Goal: Information Seeking & Learning: Learn about a topic

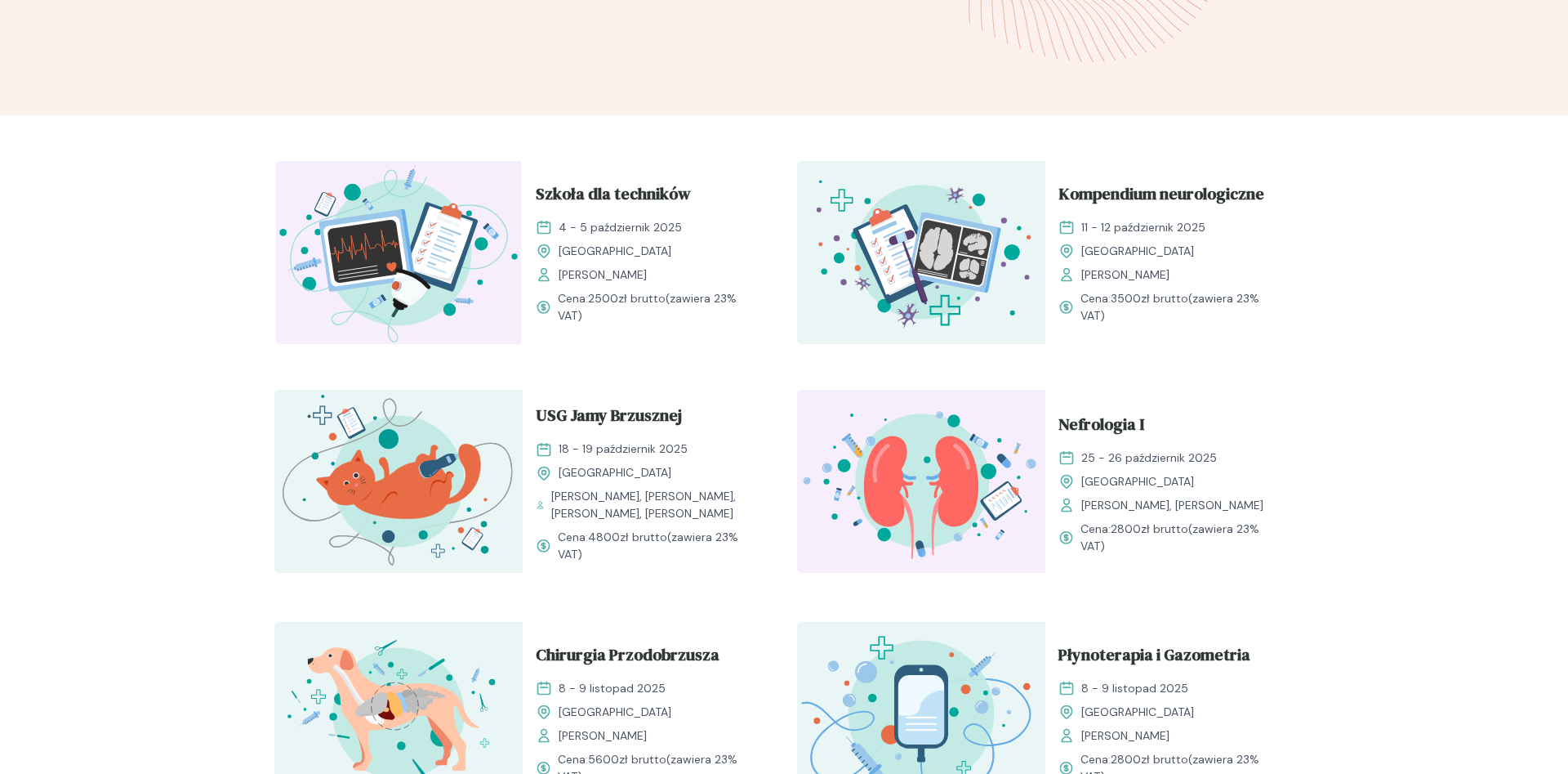
scroll to position [750, 0]
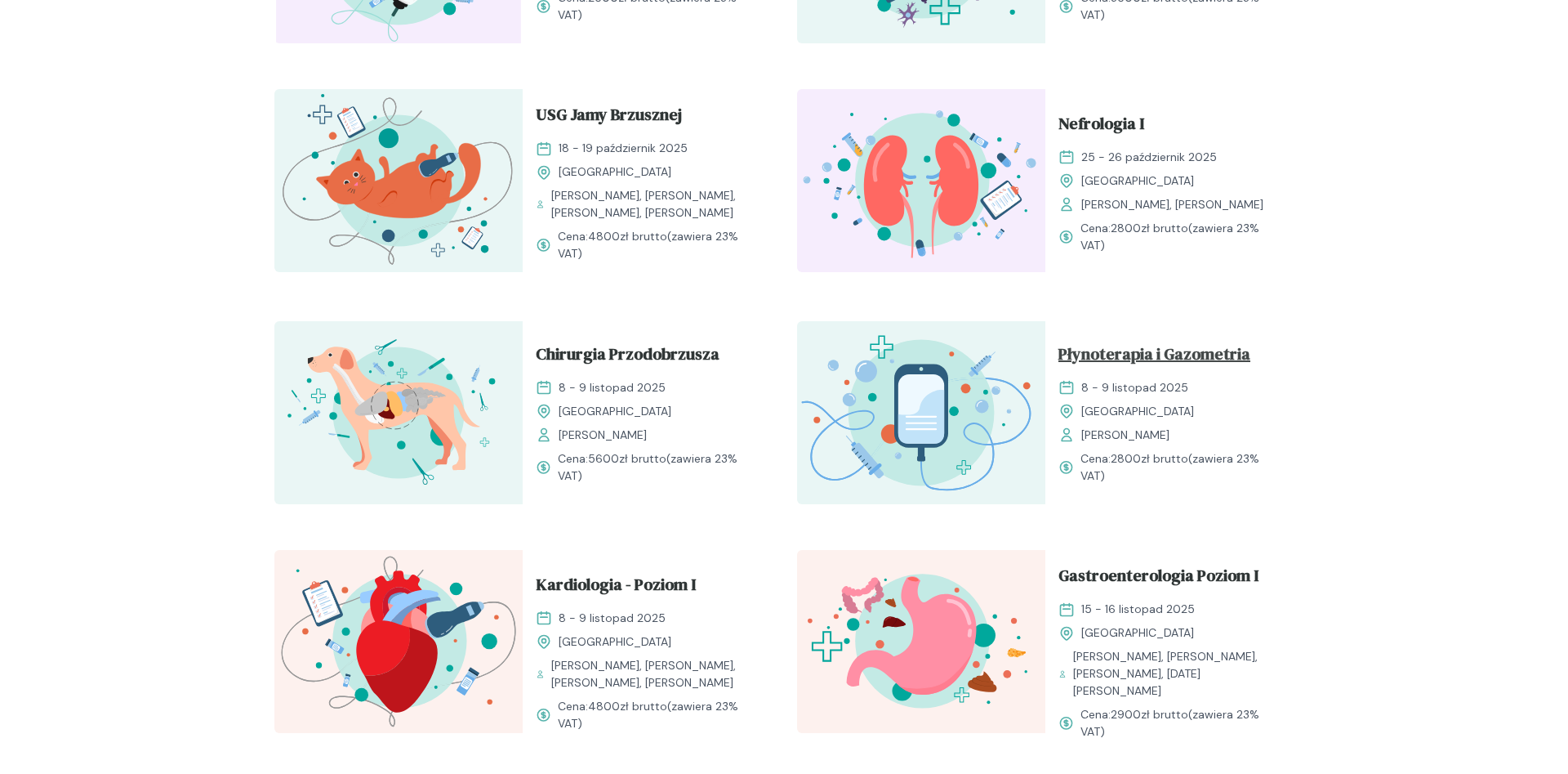
click at [1133, 356] on span "Płynoterapia i Gazometria" at bounding box center [1154, 357] width 192 height 31
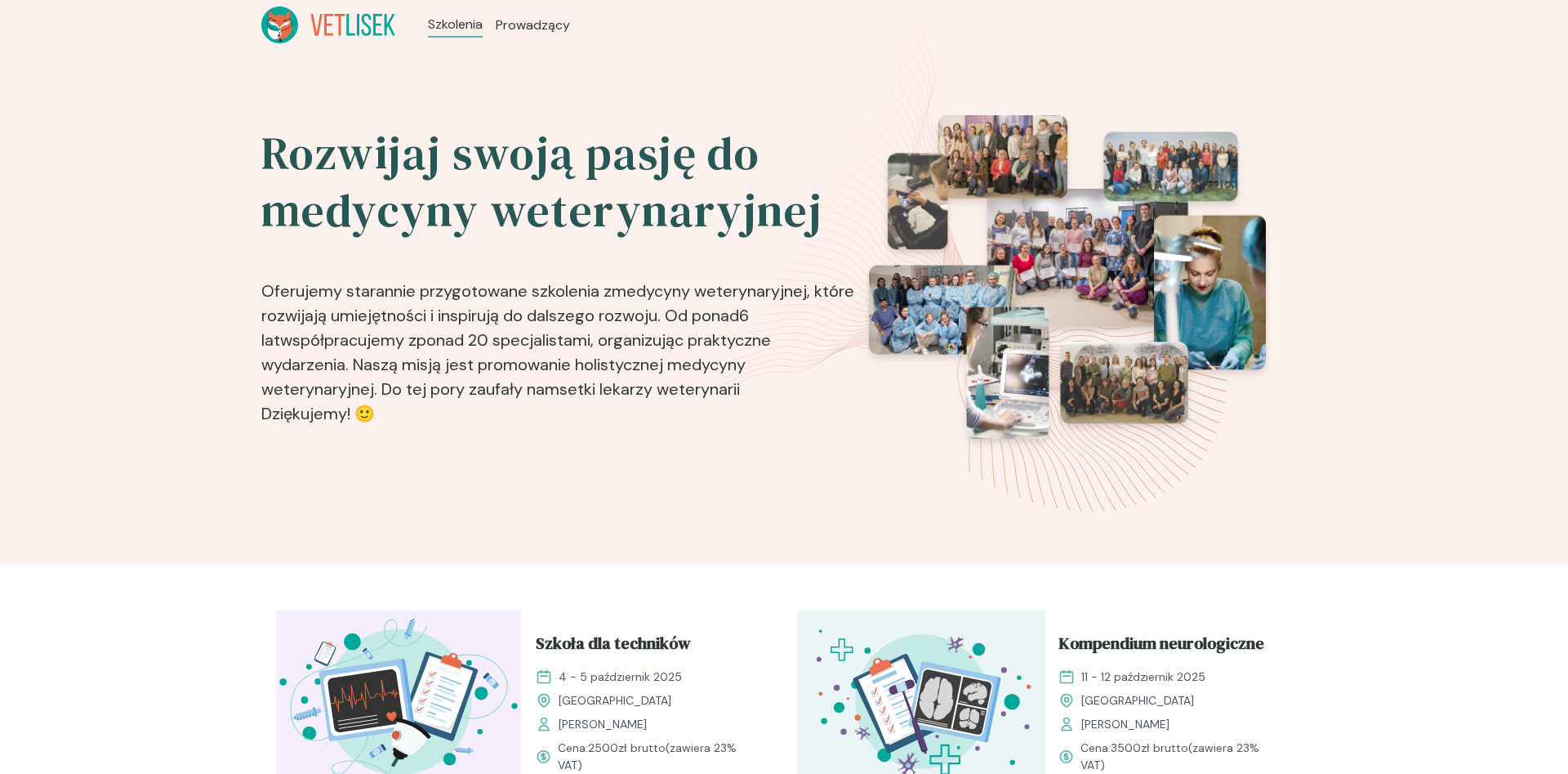
scroll to position [750, 0]
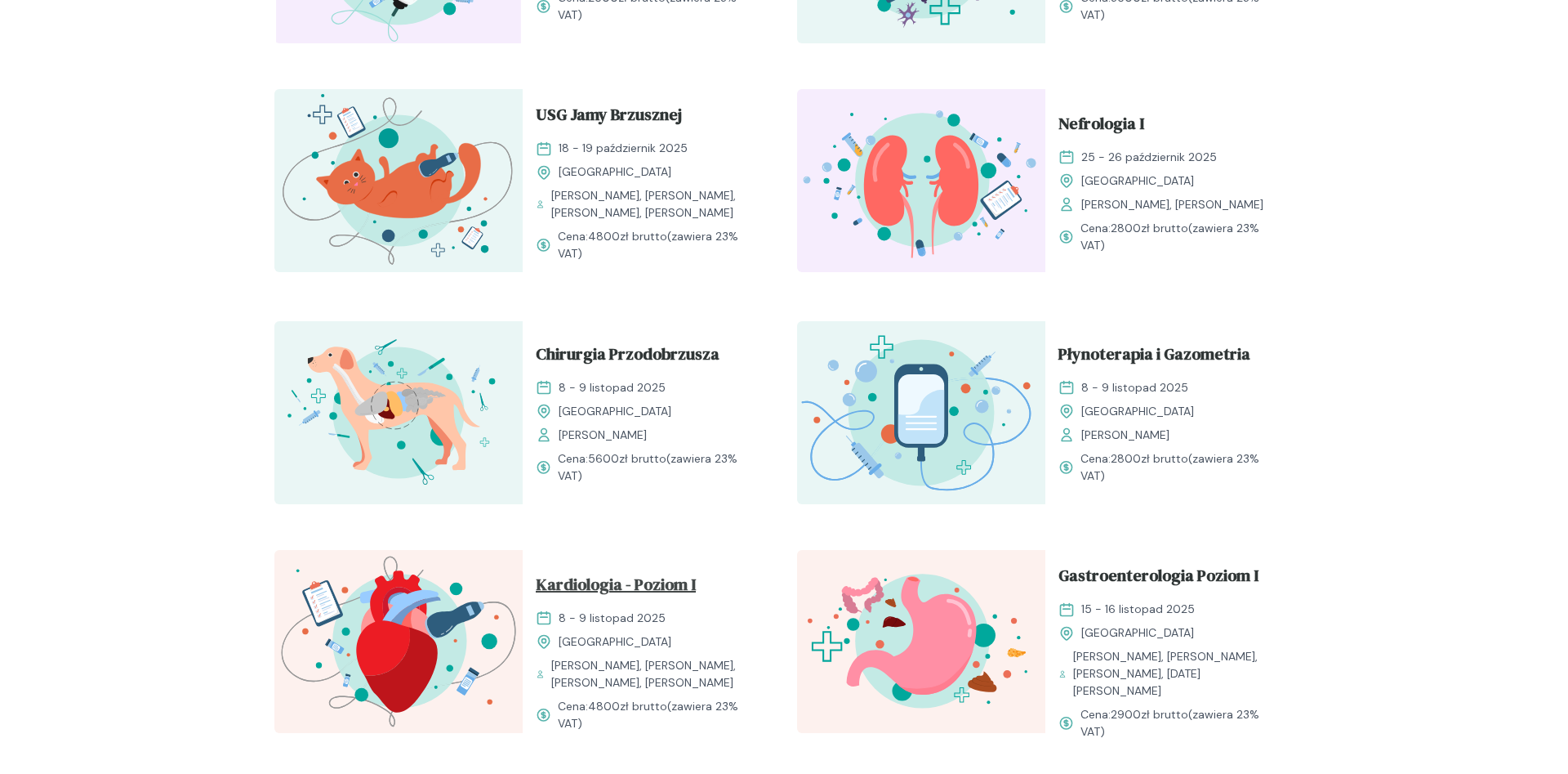
click at [656, 575] on span "Kardiologia - Poziom I" at bounding box center [616, 588] width 160 height 31
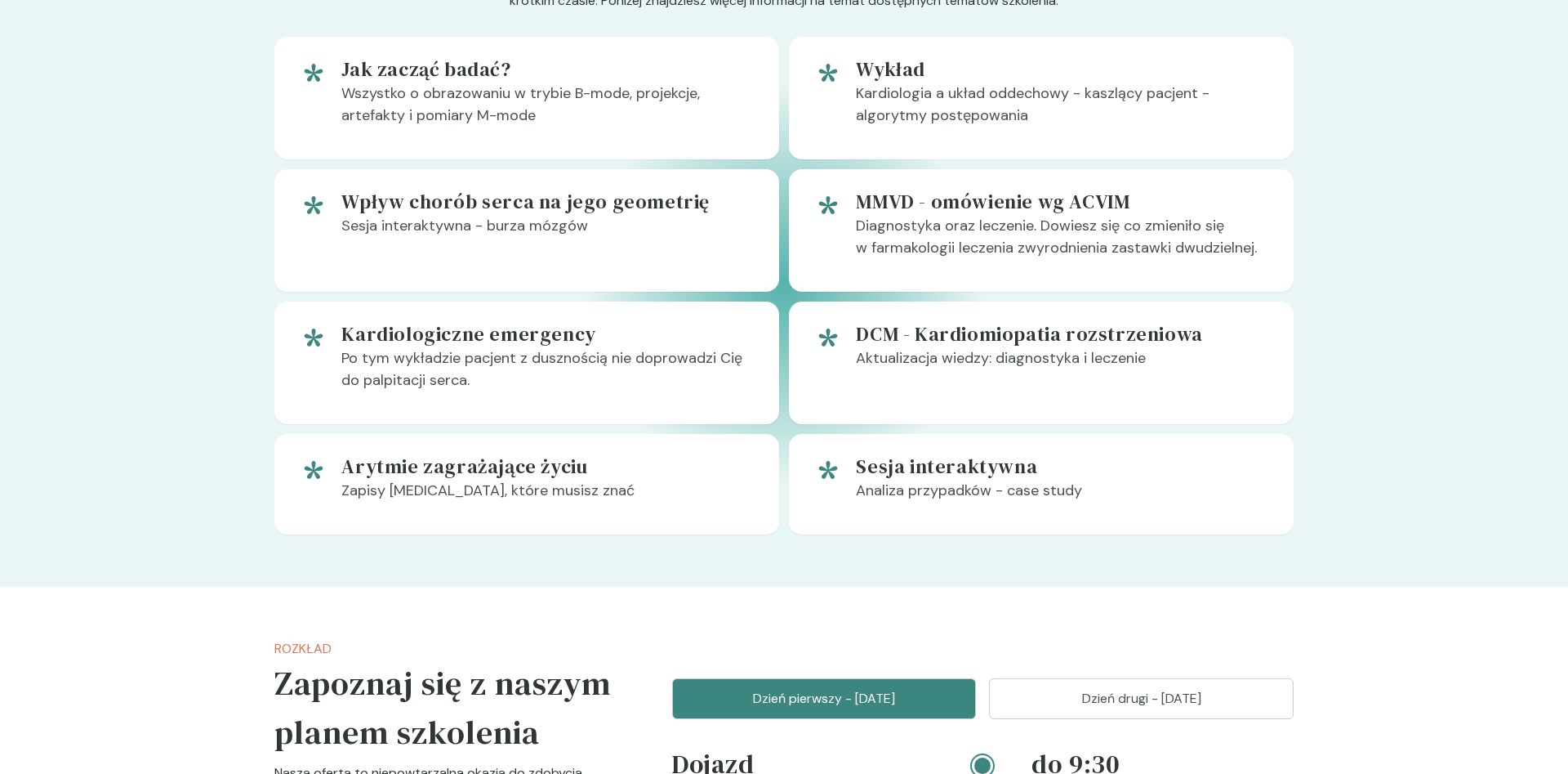
scroll to position [1417, 0]
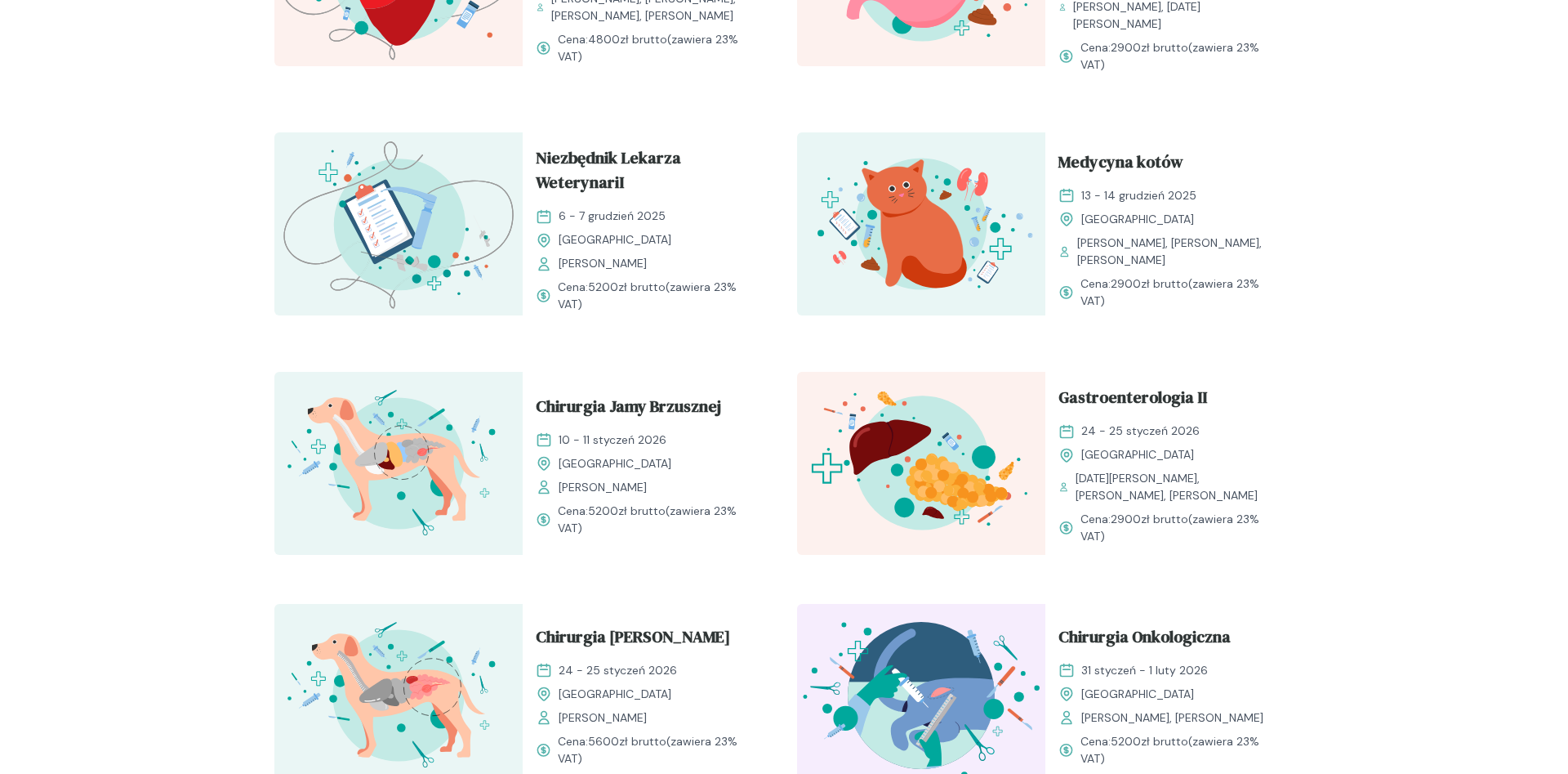
scroll to position [750, 0]
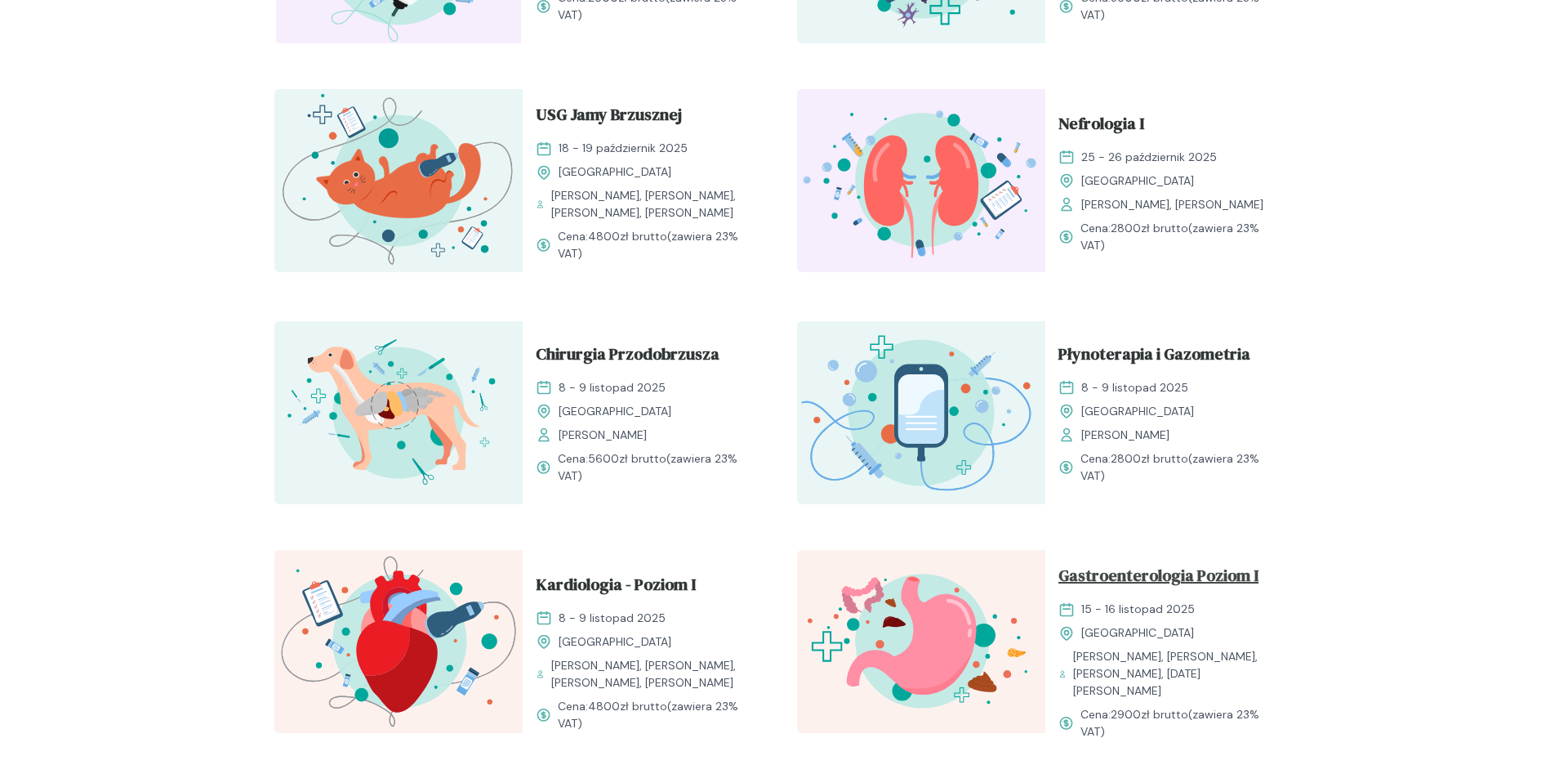
click at [1141, 577] on span "Gastroenterologia Poziom I" at bounding box center [1159, 578] width 201 height 31
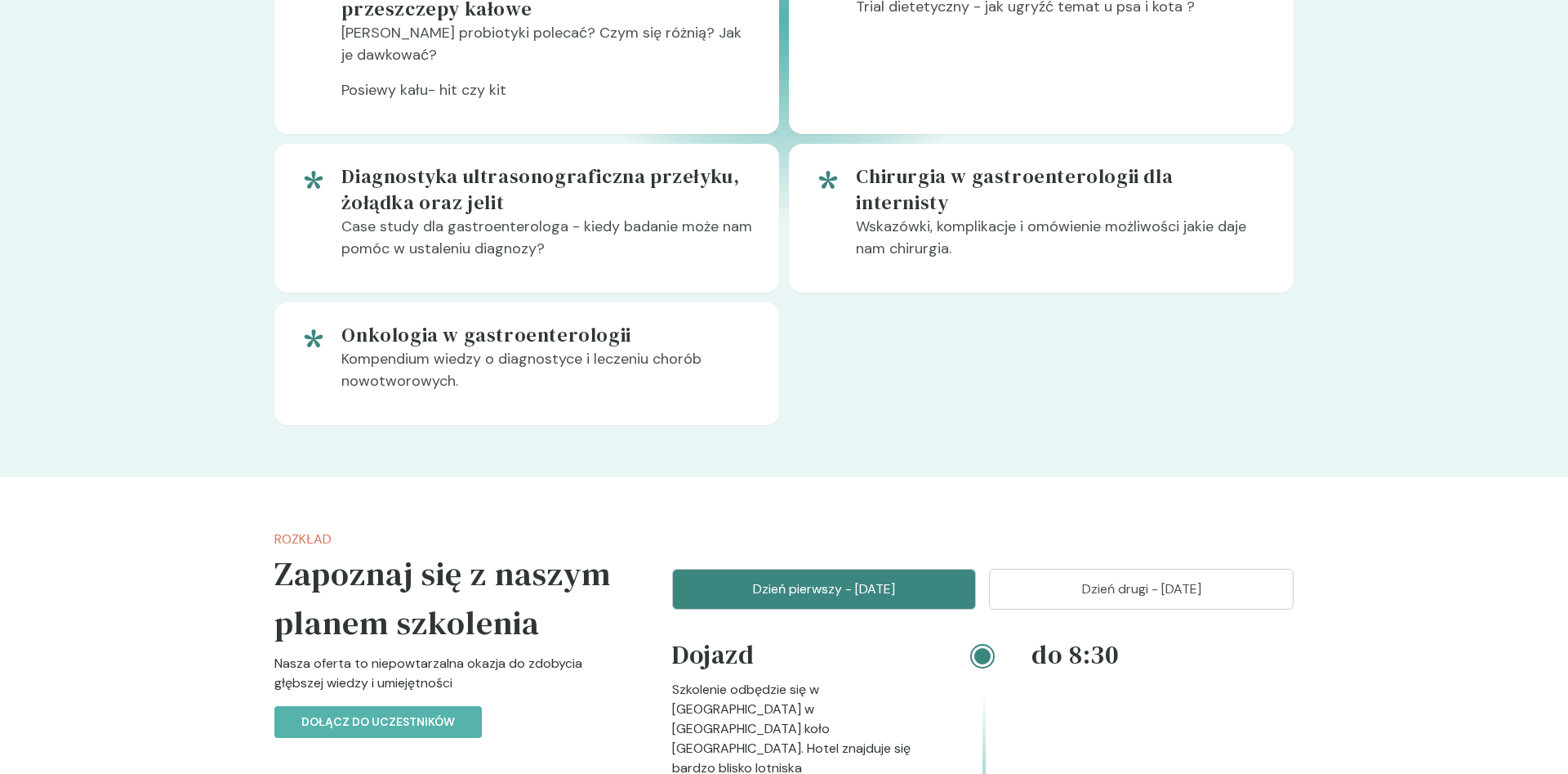
scroll to position [1584, 0]
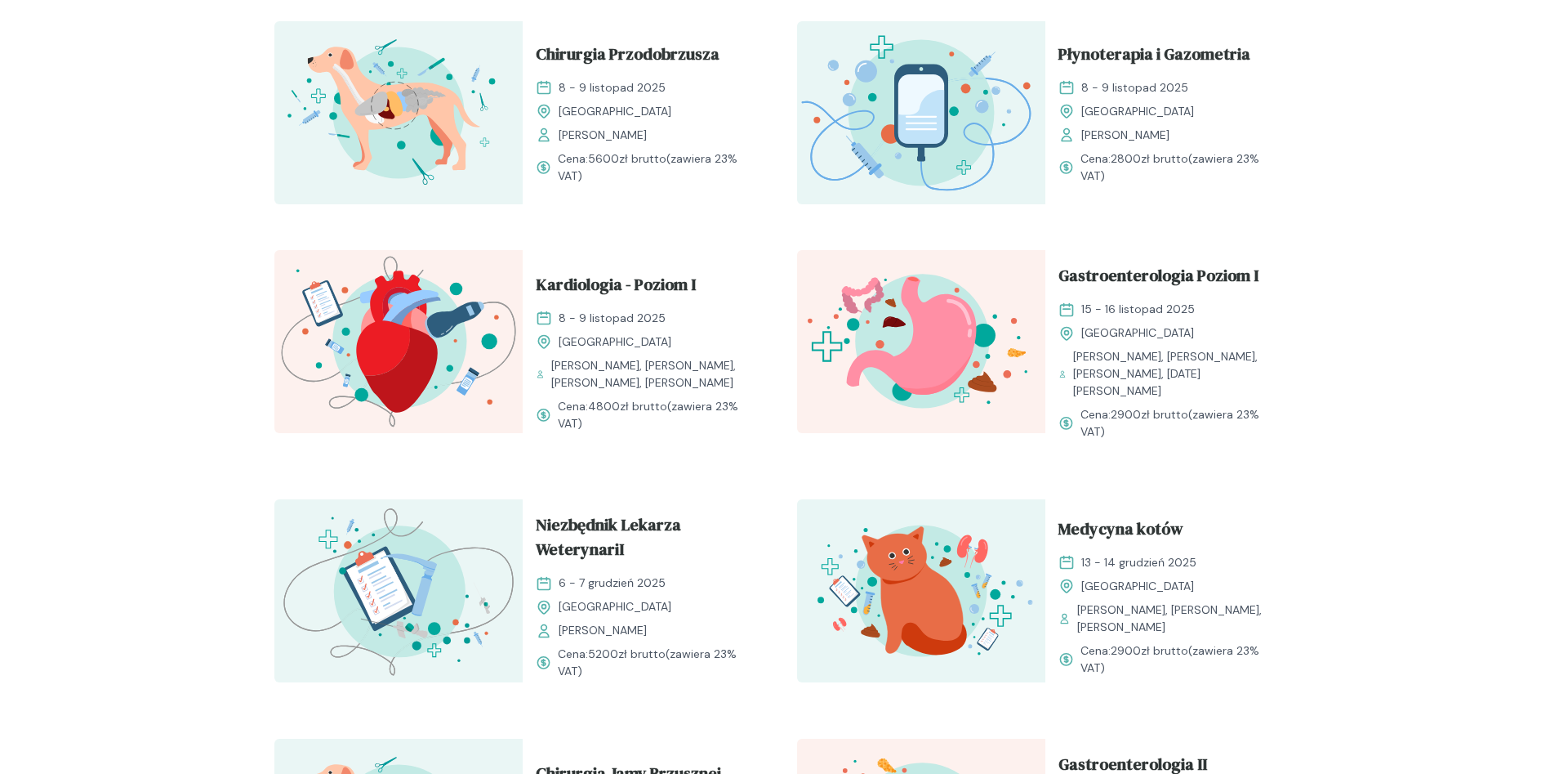
scroll to position [1084, 0]
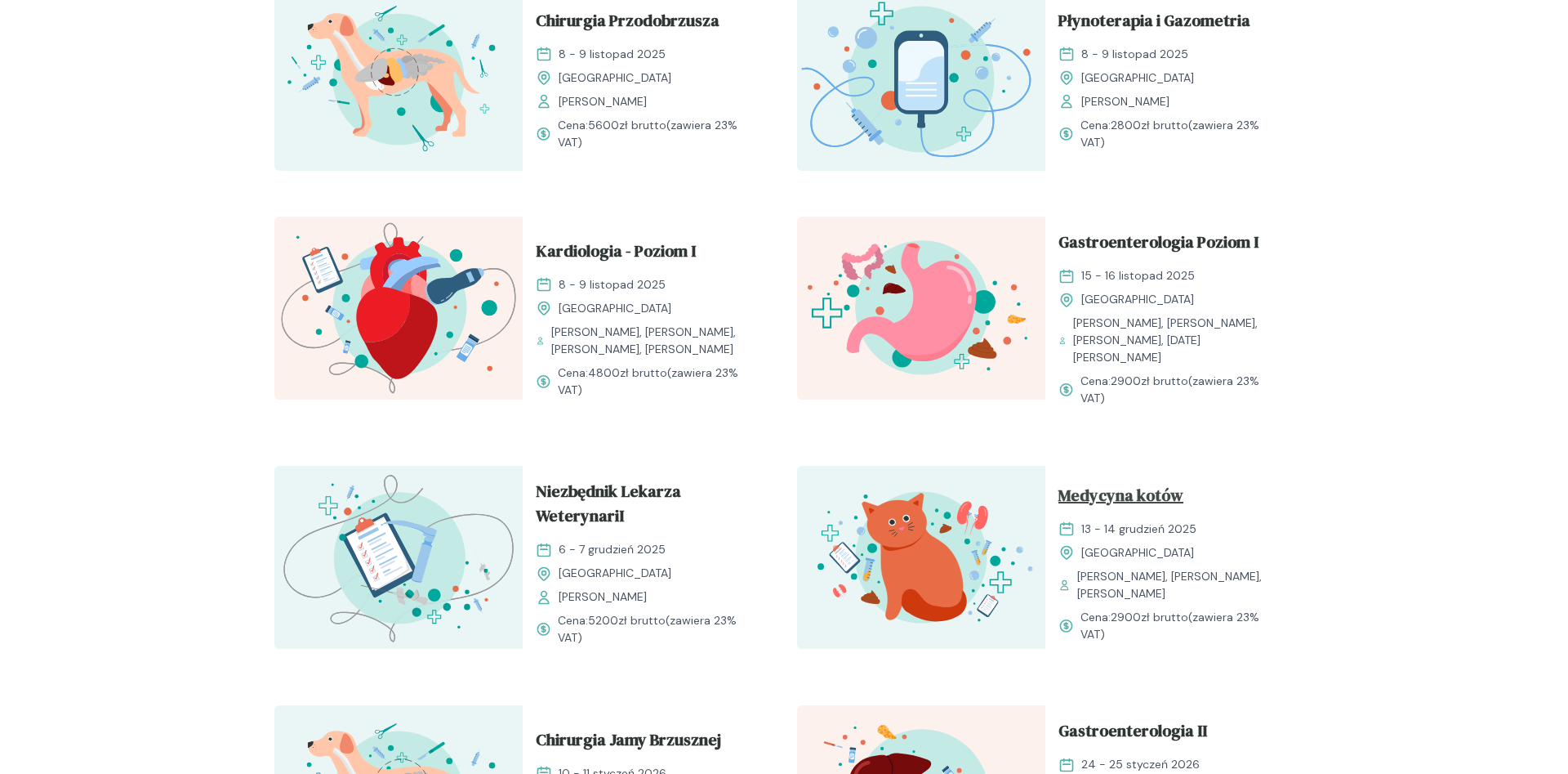
click at [1143, 483] on span "Medycyna kotów" at bounding box center [1121, 498] width 125 height 31
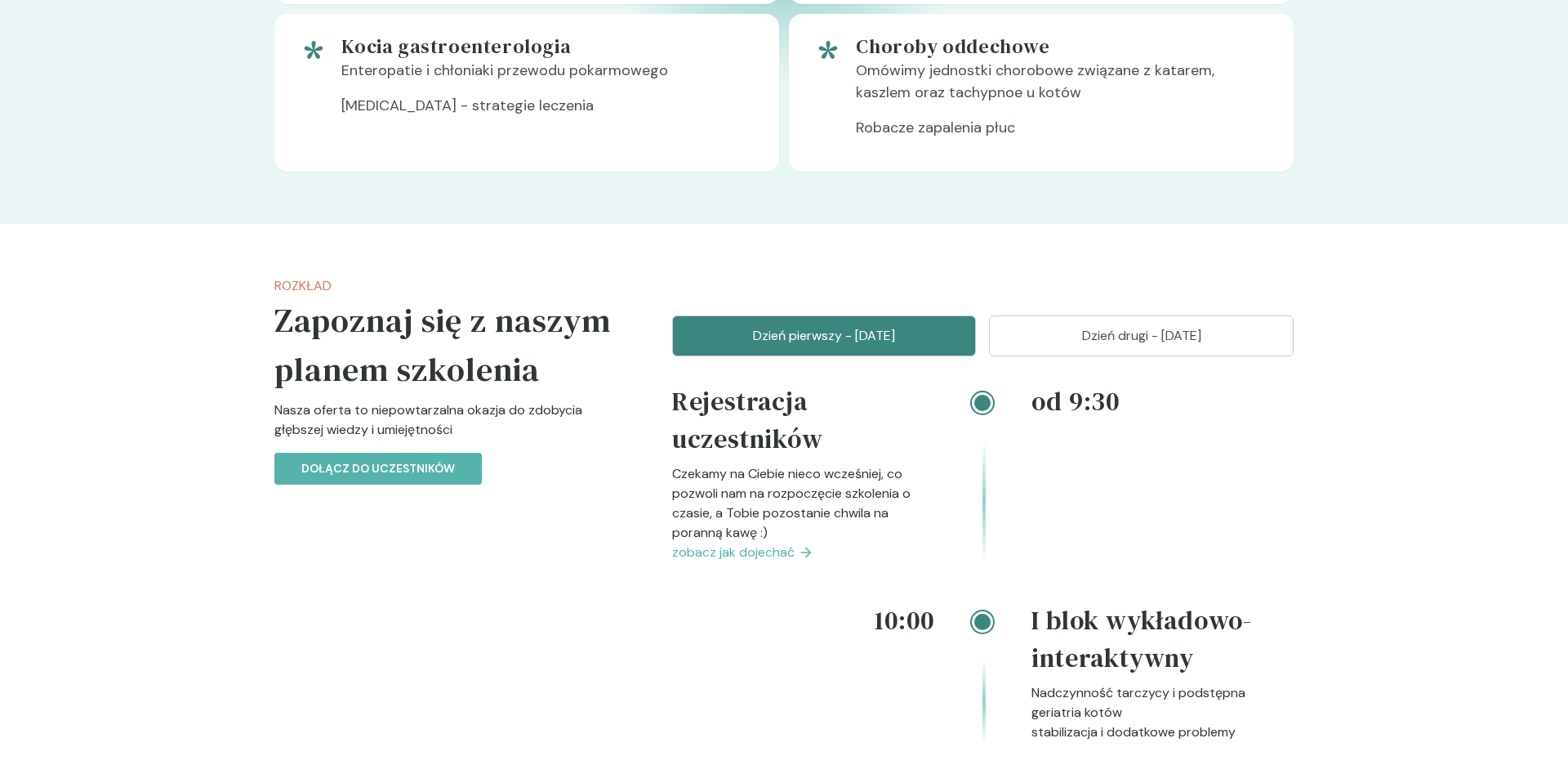
scroll to position [1584, 0]
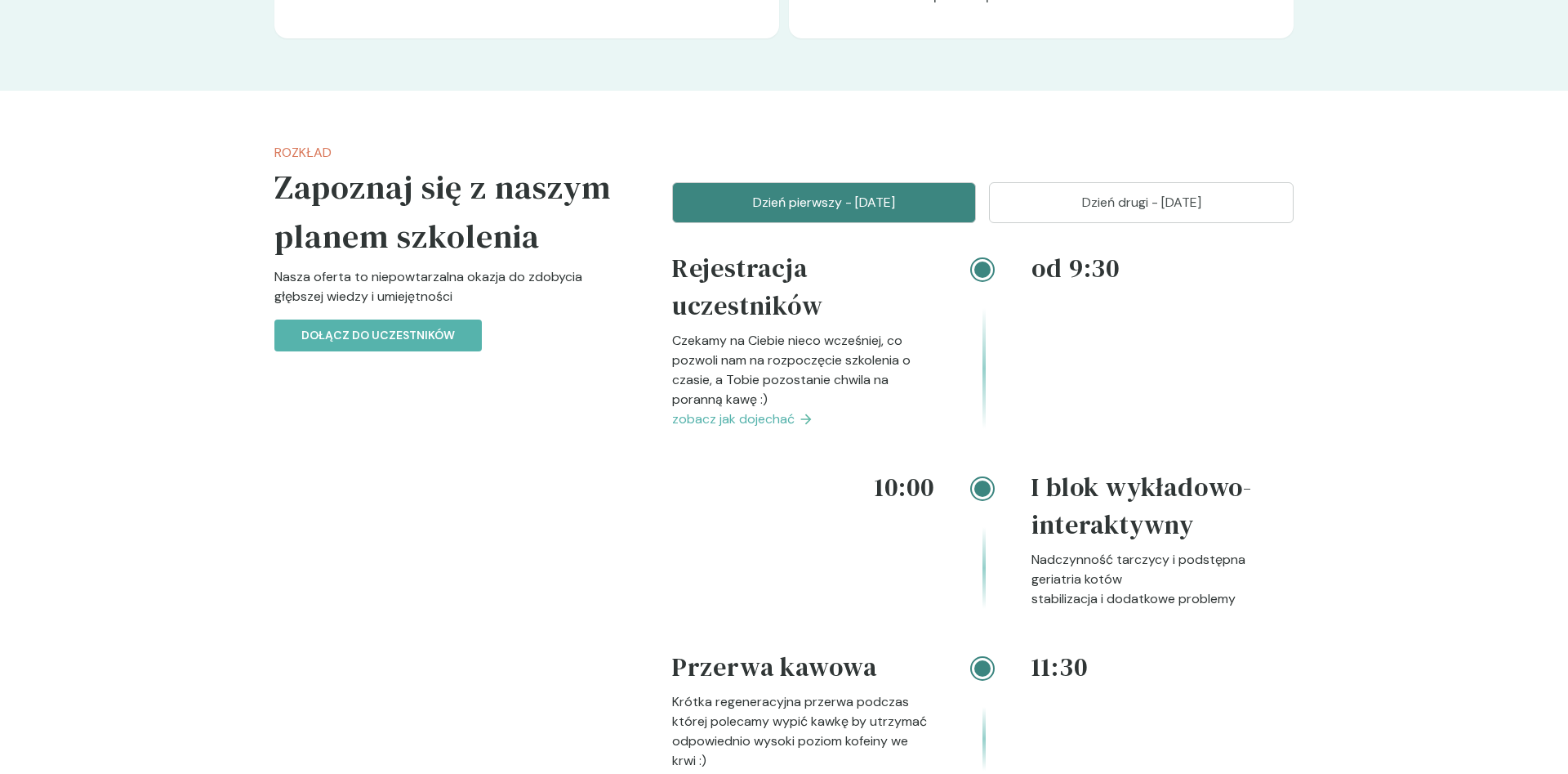
click at [777, 418] on span "zobacz jak dojechać" at bounding box center [733, 419] width 122 height 19
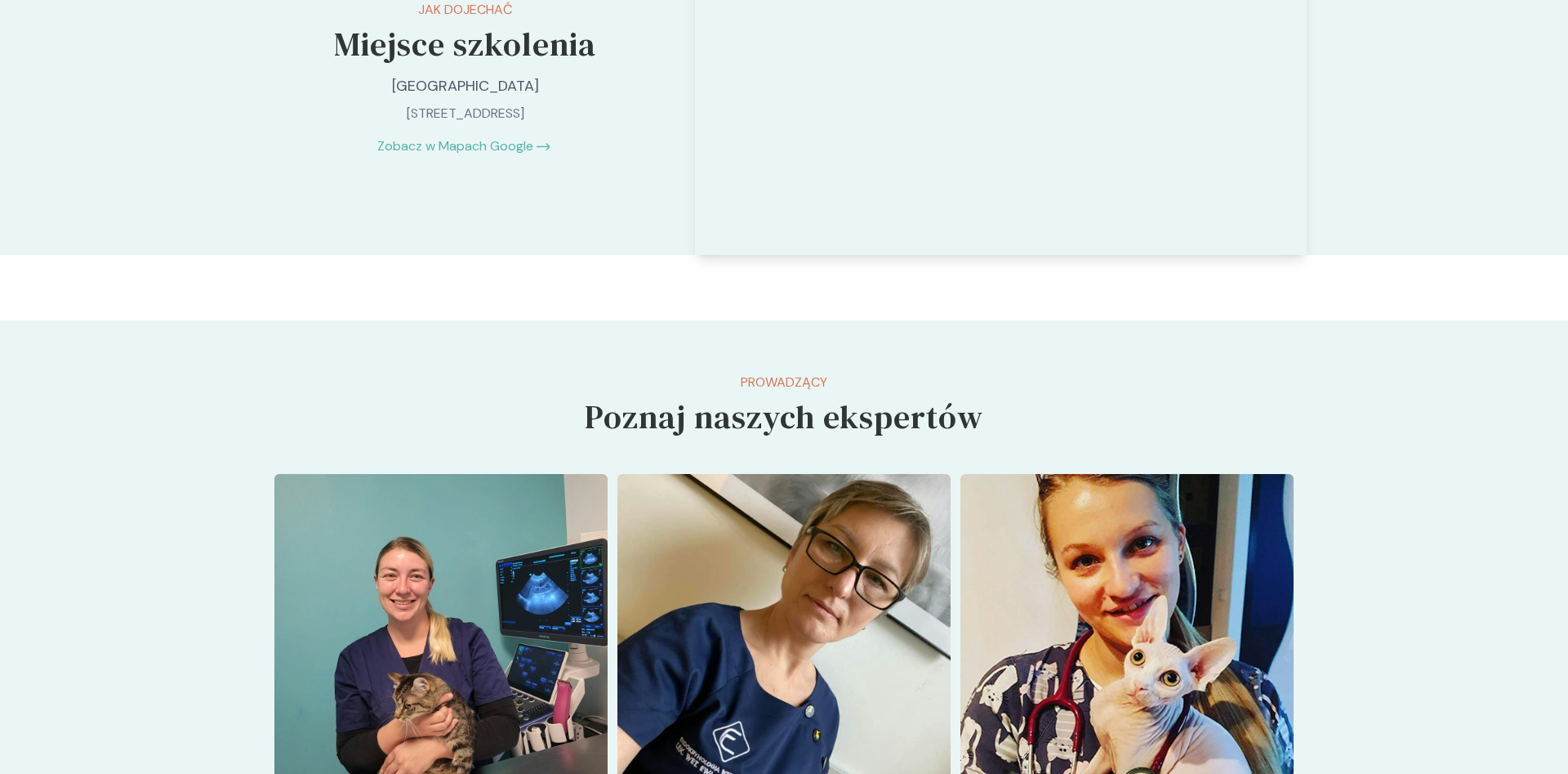
scroll to position [1584, 0]
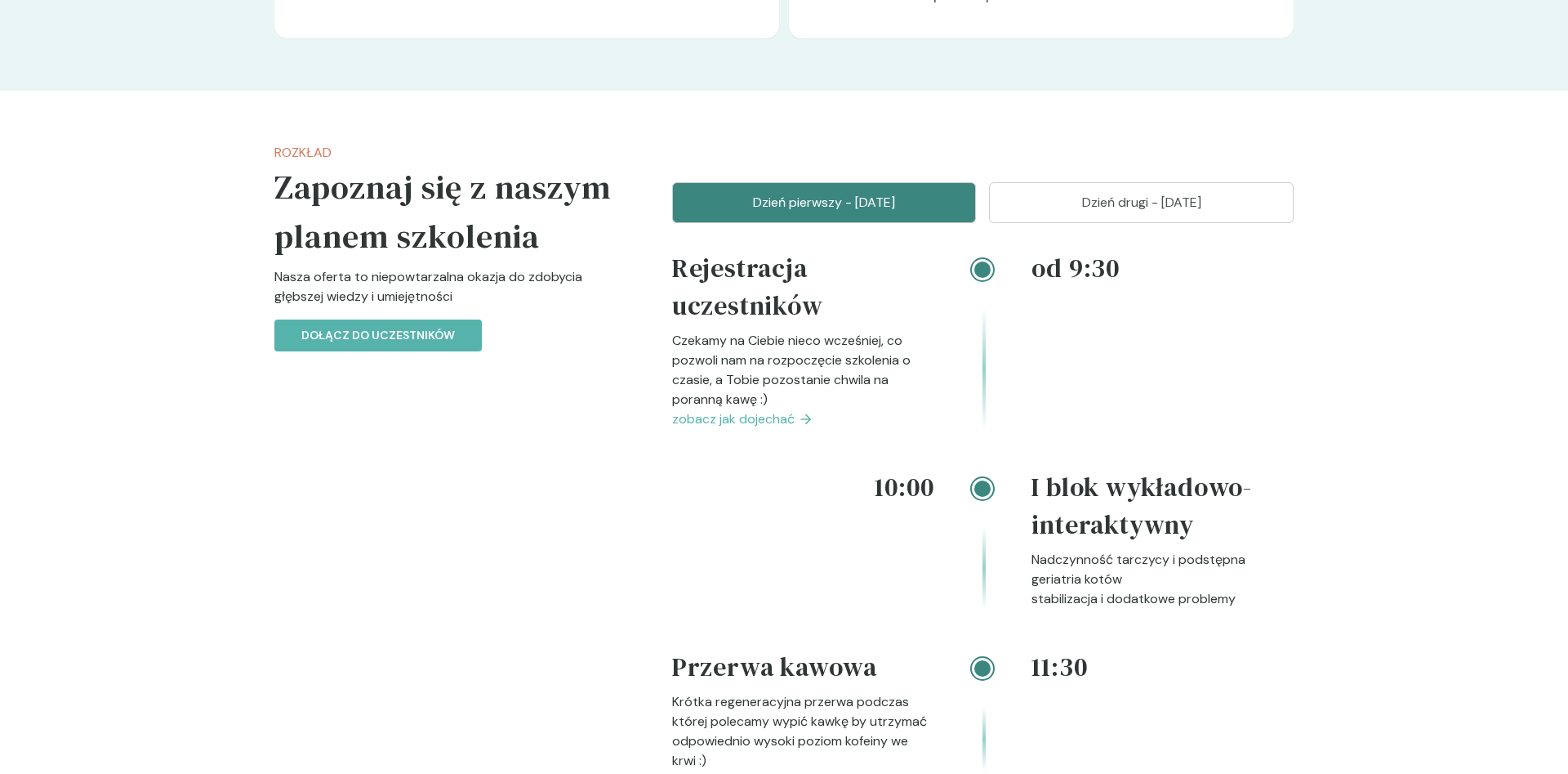
scroll to position [1084, 0]
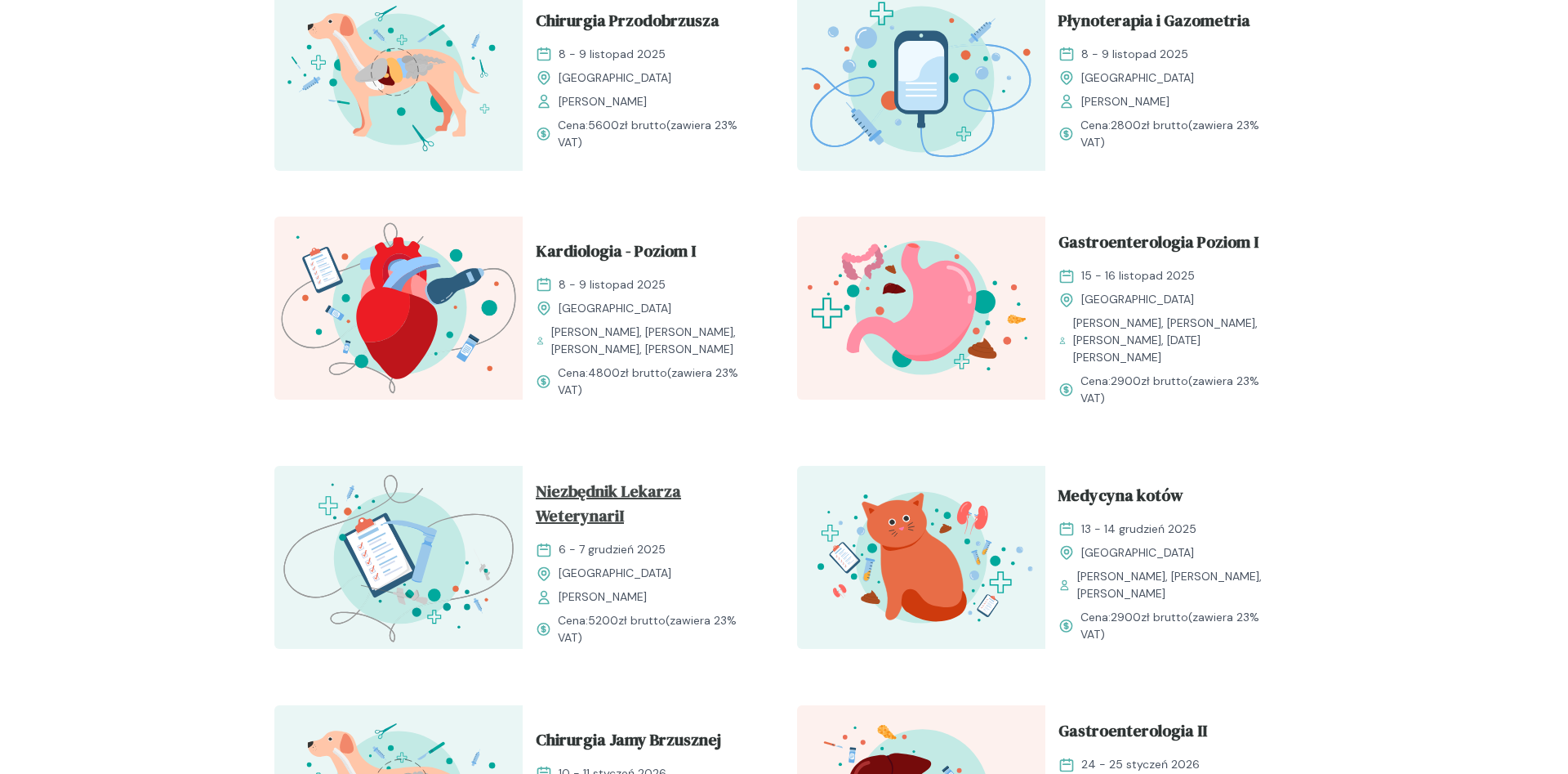
click at [633, 479] on span "Niezbędnik Lekarza WeterynariI" at bounding box center [647, 507] width 222 height 55
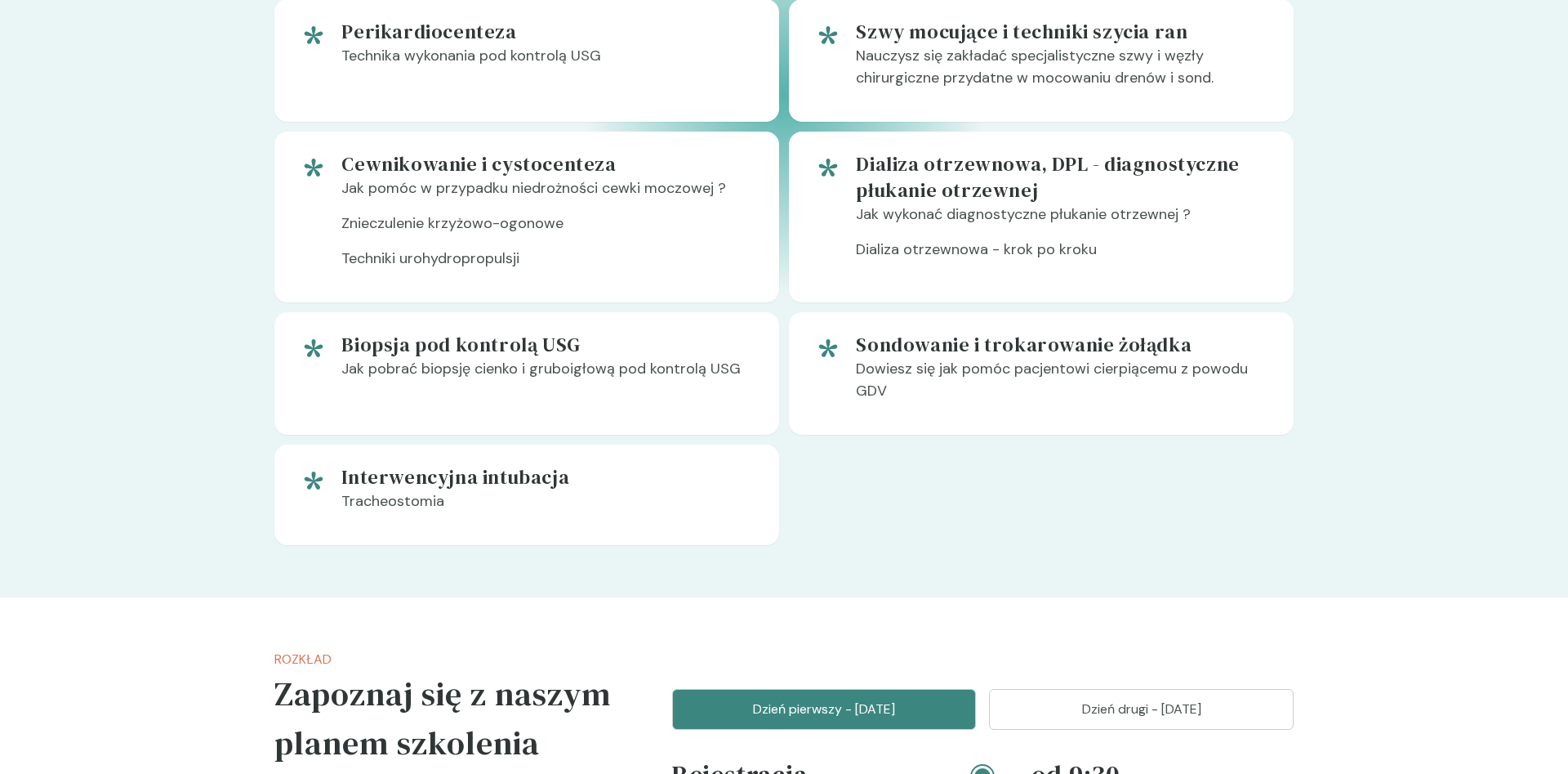
scroll to position [1917, 0]
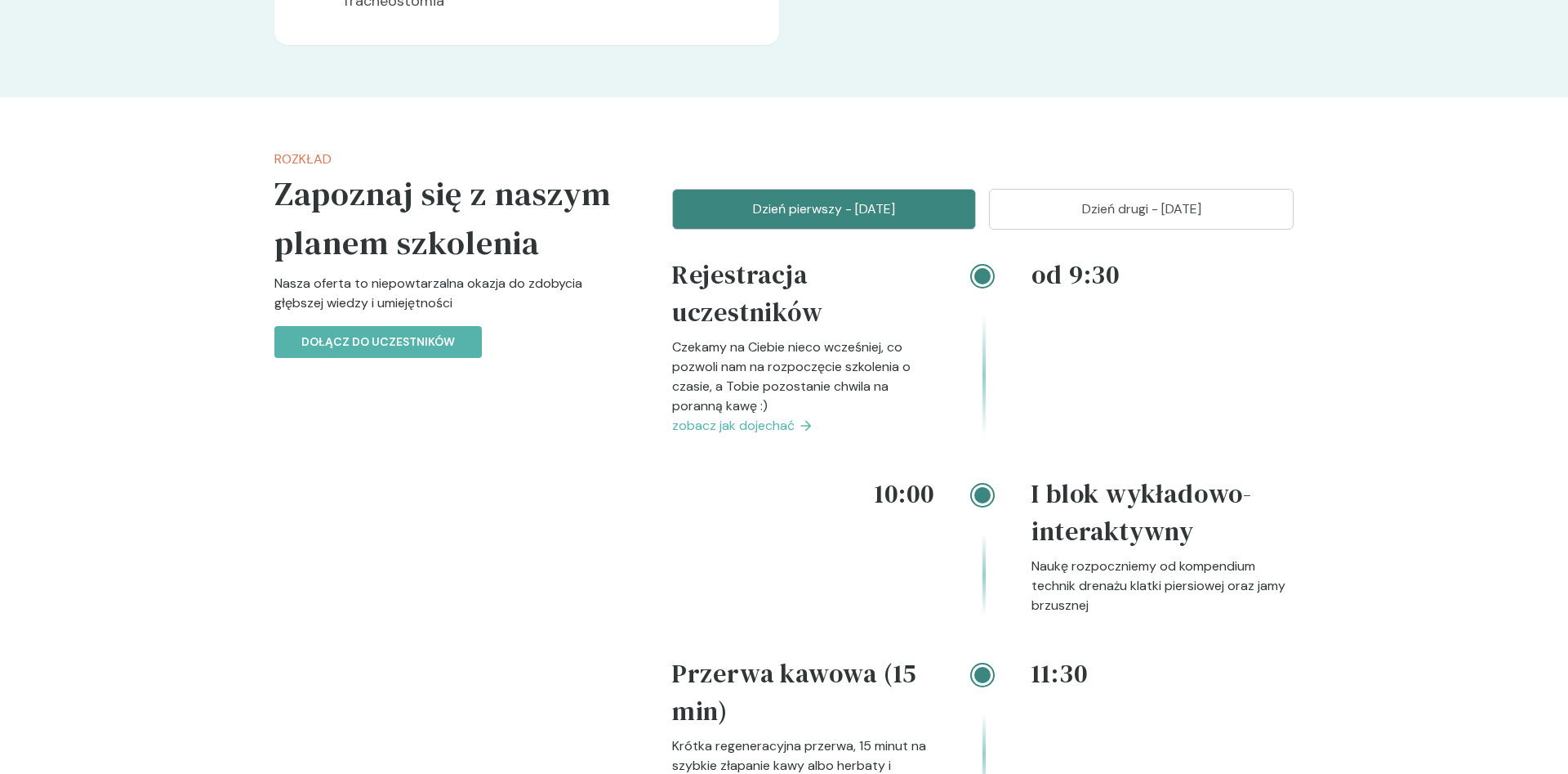
click at [770, 432] on span "zobacz jak dojechać" at bounding box center [733, 426] width 122 height 19
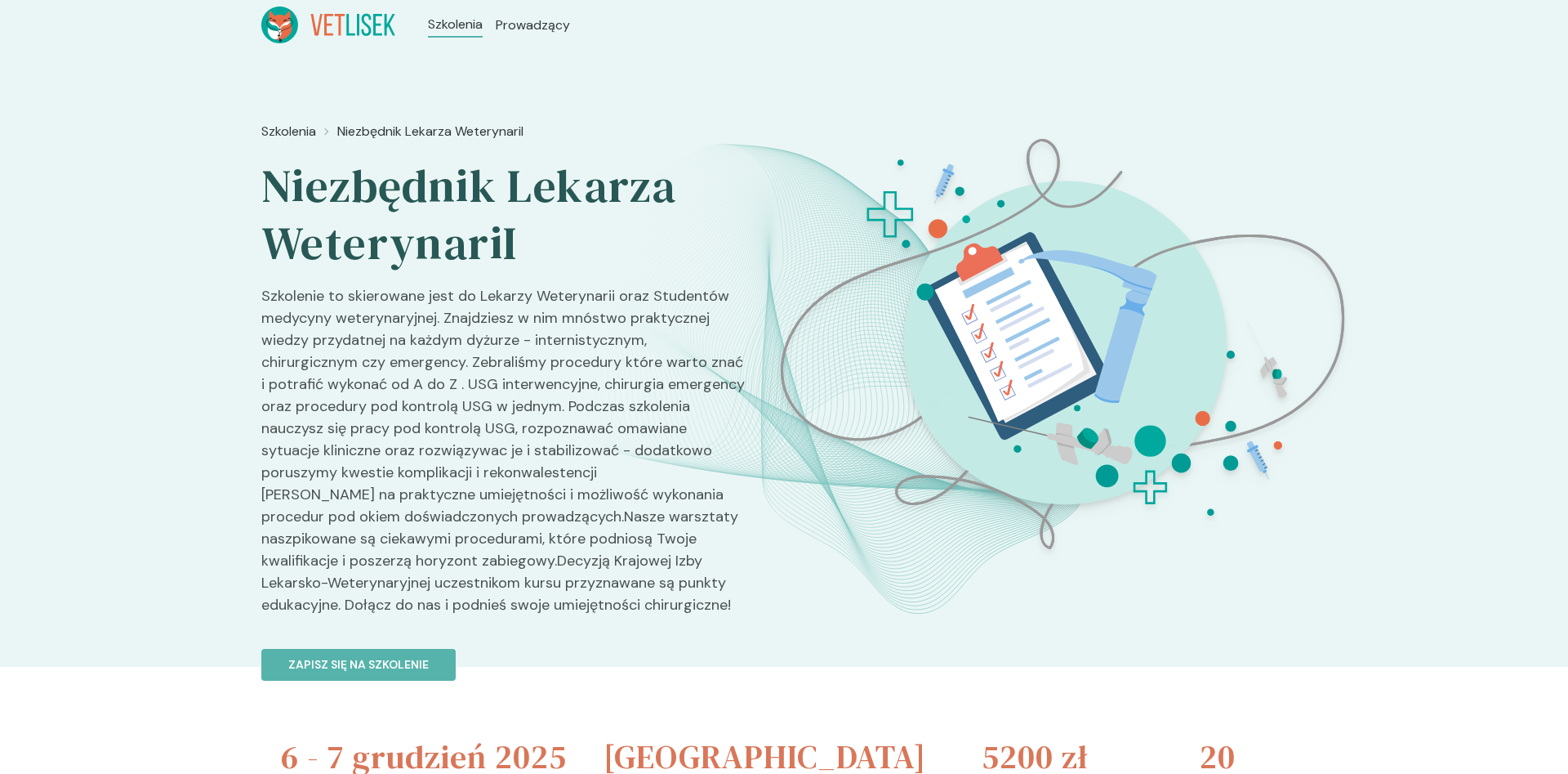
scroll to position [1917, 0]
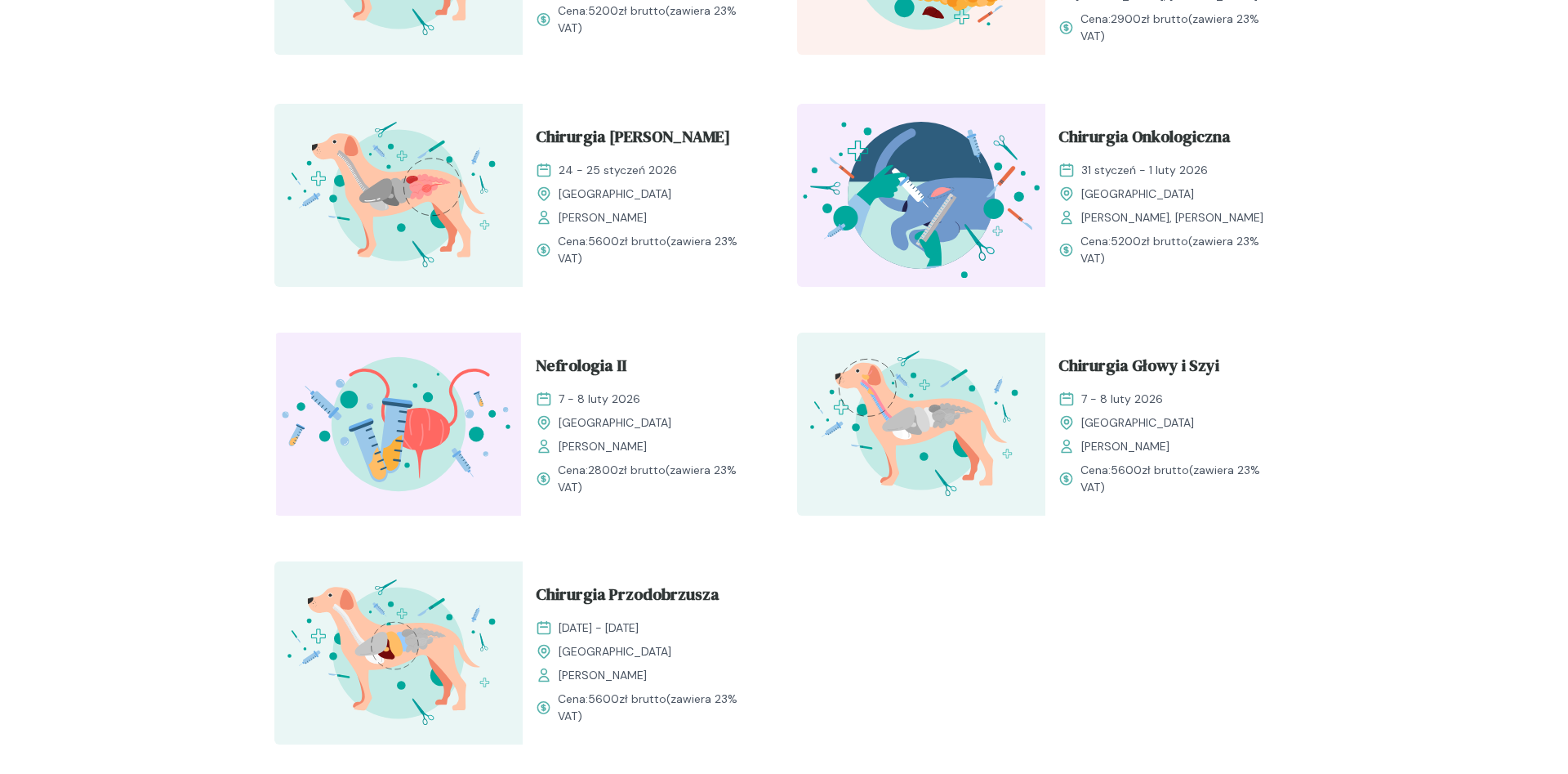
scroll to position [1001, 0]
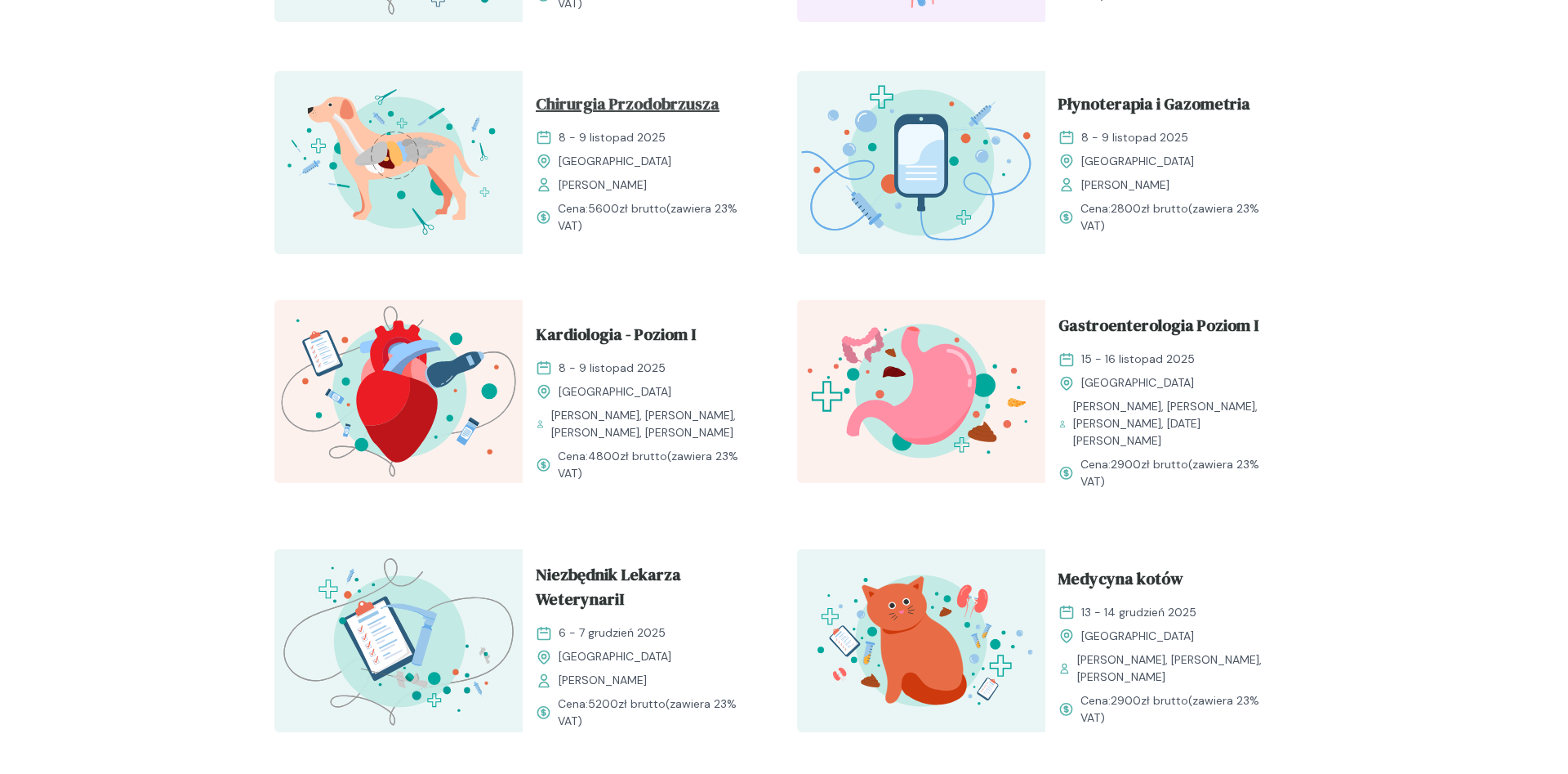
click at [666, 102] on span "Chirurgia Przodobrzusza" at bounding box center [628, 107] width 184 height 31
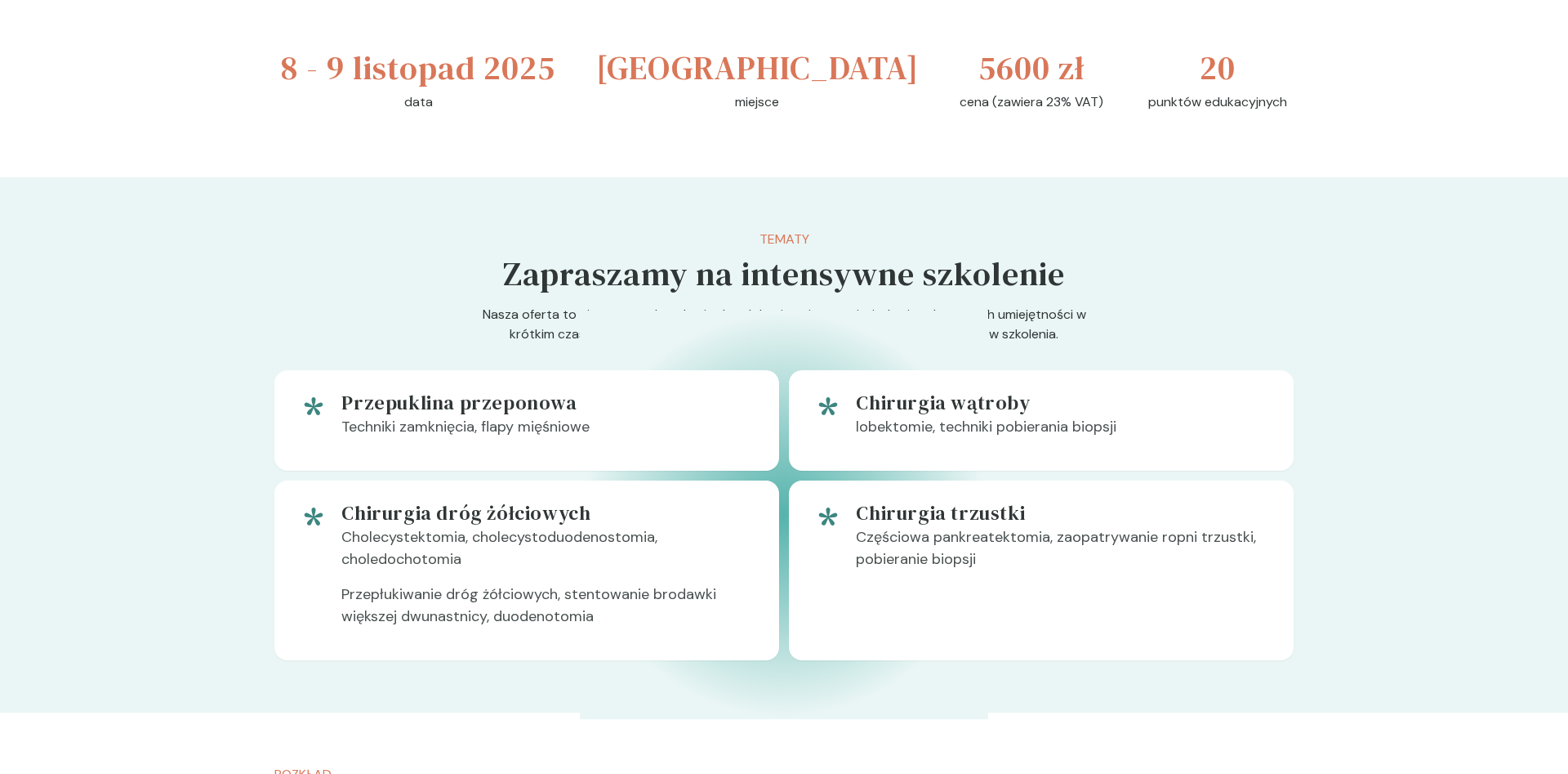
scroll to position [1084, 0]
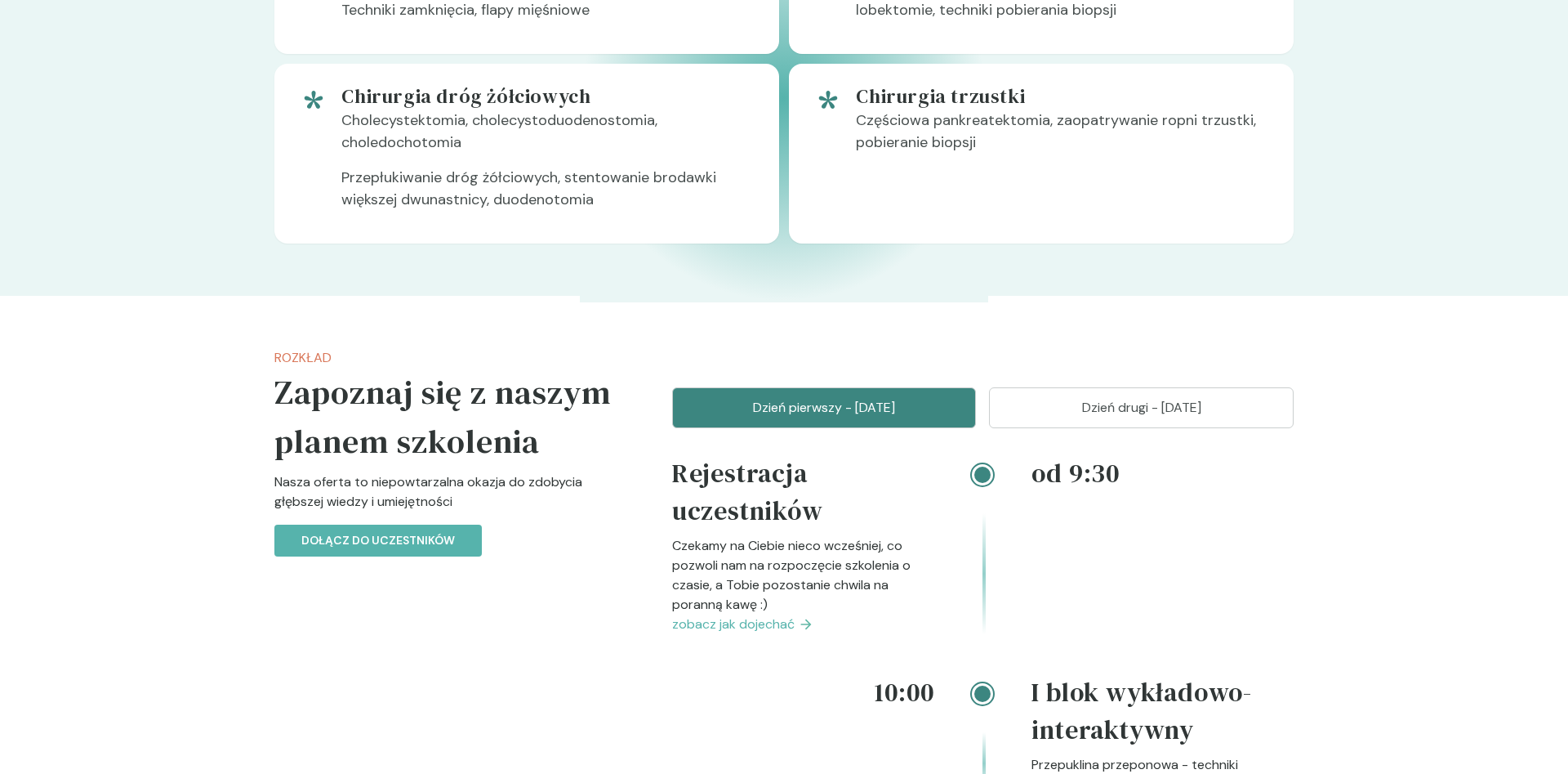
click at [774, 630] on span "zobacz jak dojechać" at bounding box center [733, 624] width 122 height 19
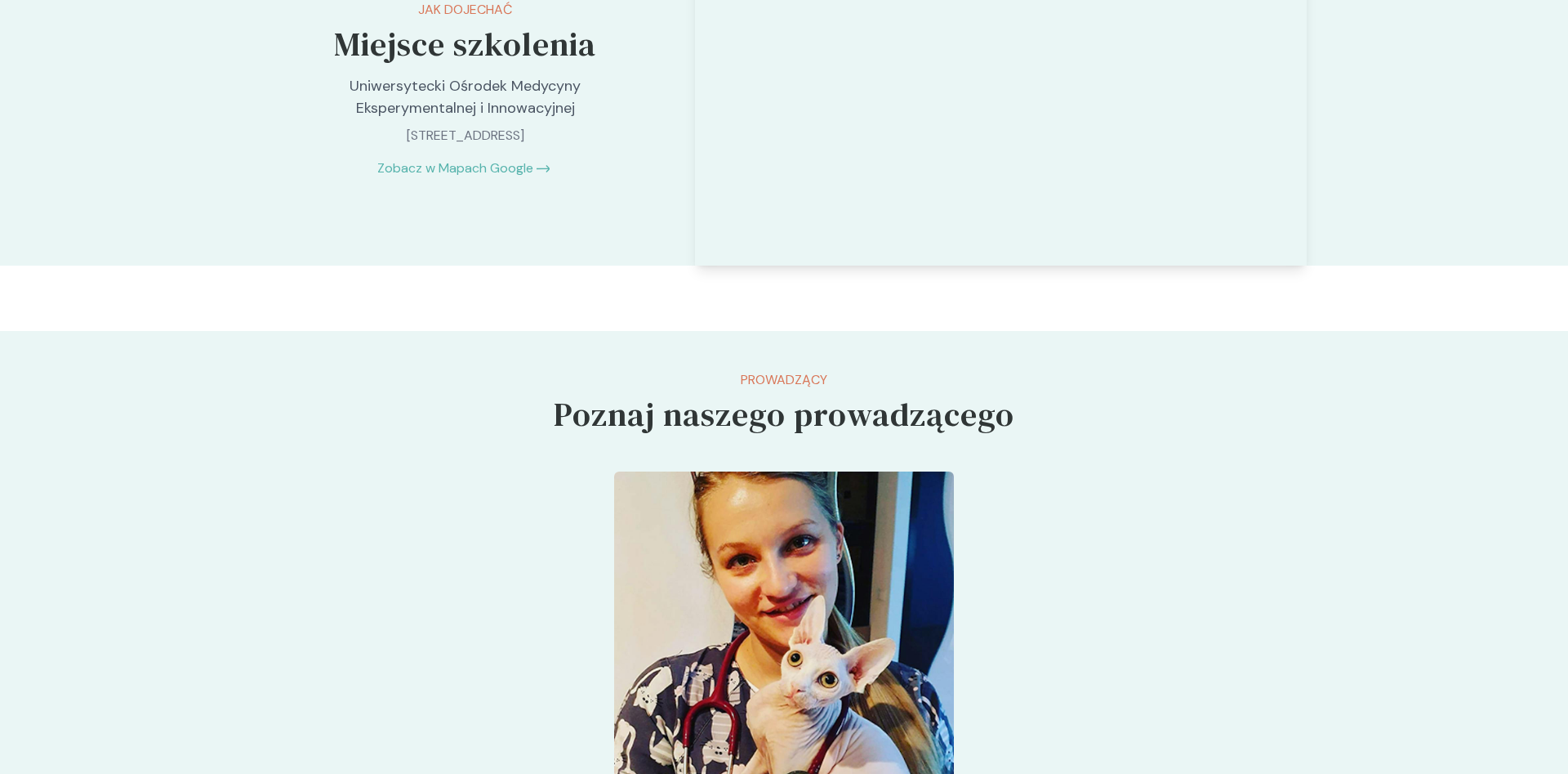
scroll to position [1084, 0]
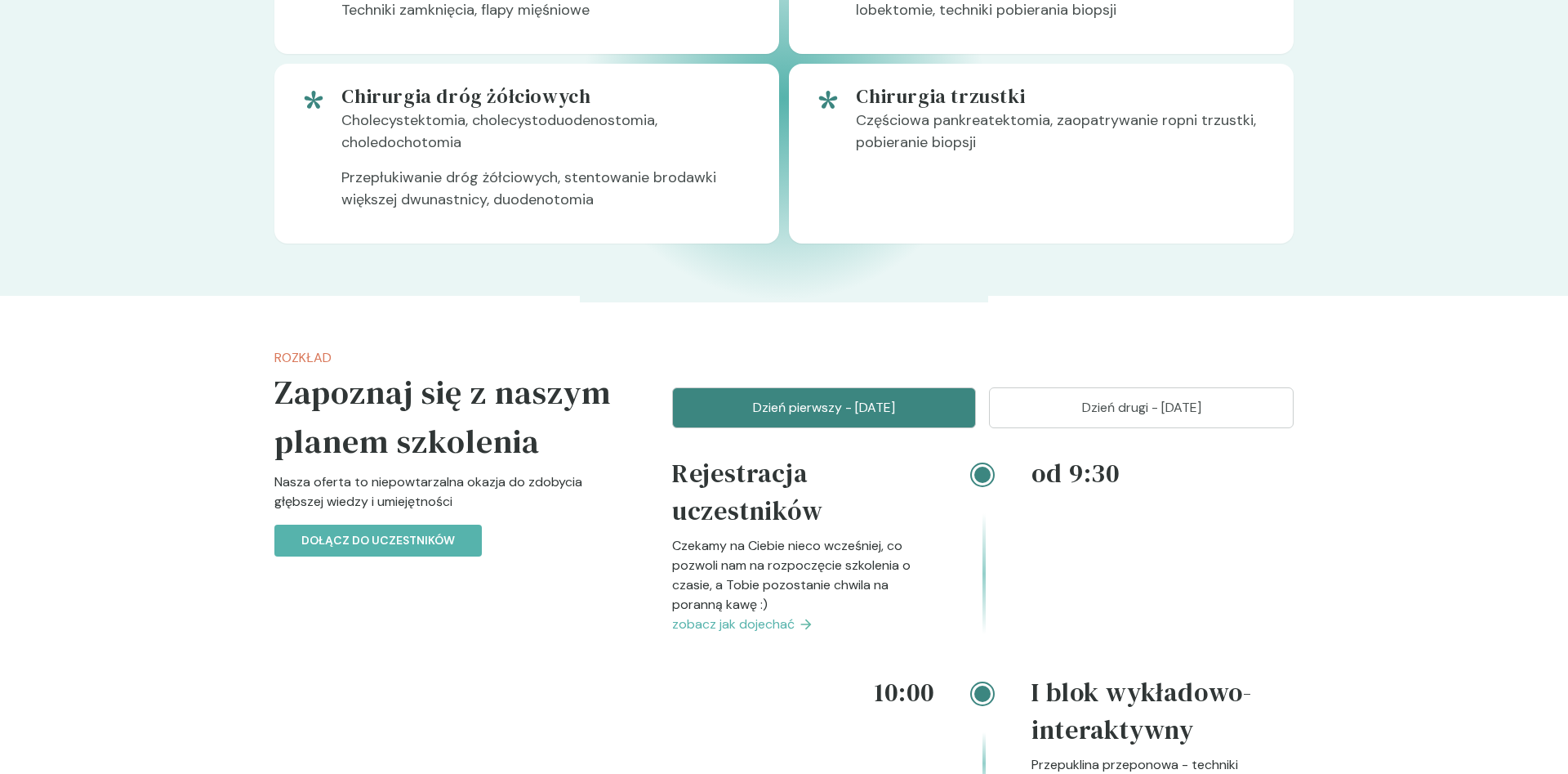
scroll to position [1001, 0]
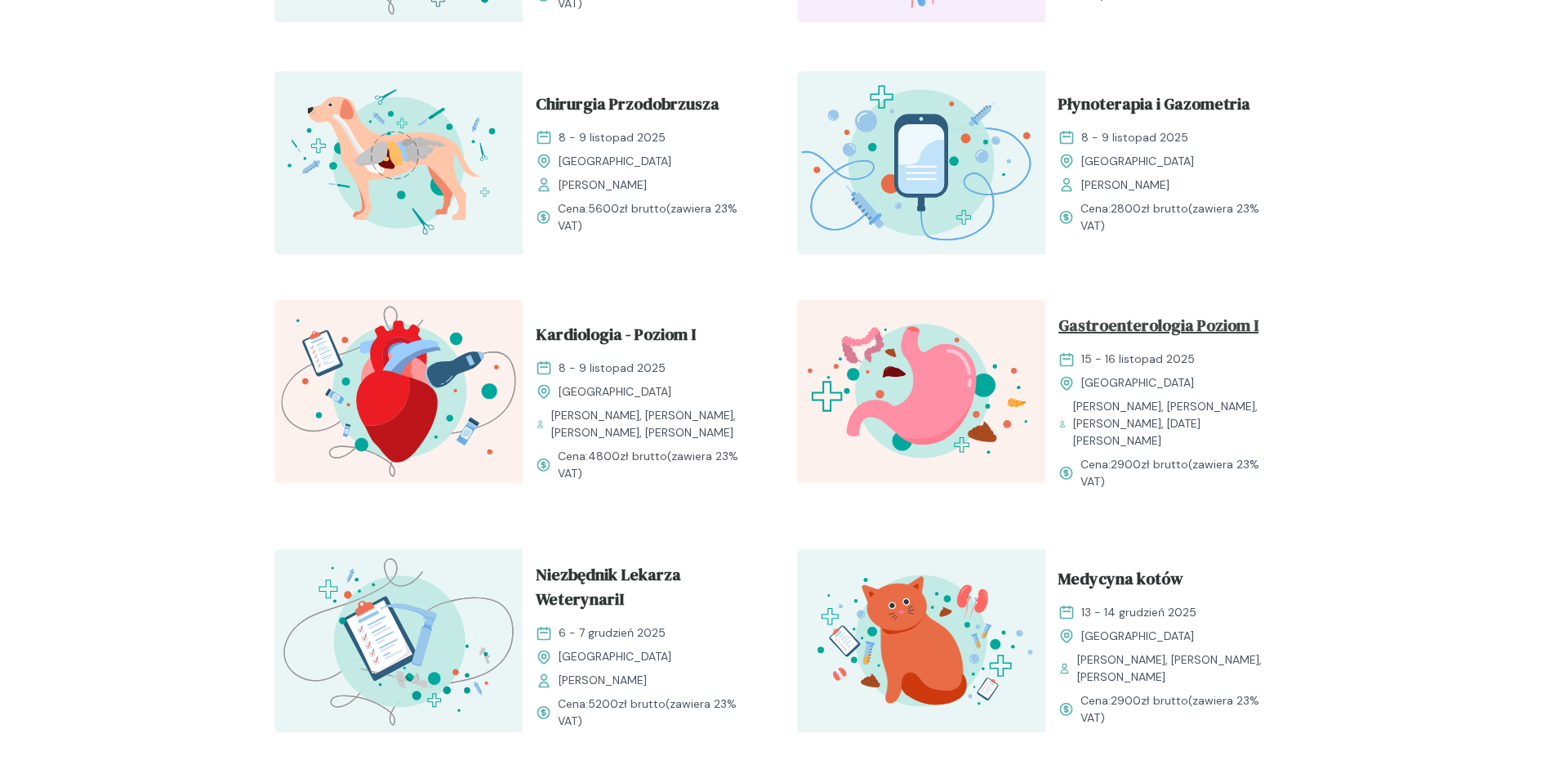
click at [1117, 325] on span "Gastroenterologia Poziom I" at bounding box center [1159, 328] width 201 height 31
